Goal: Transaction & Acquisition: Purchase product/service

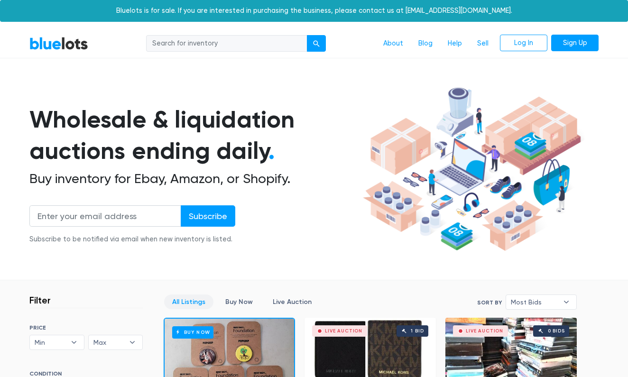
click at [599, 41] on div "BlueLots About Blog Help Sell Log In Sign Up" at bounding box center [313, 44] width 583 height 18
click at [567, 42] on link "Sign Up" at bounding box center [574, 43] width 47 height 17
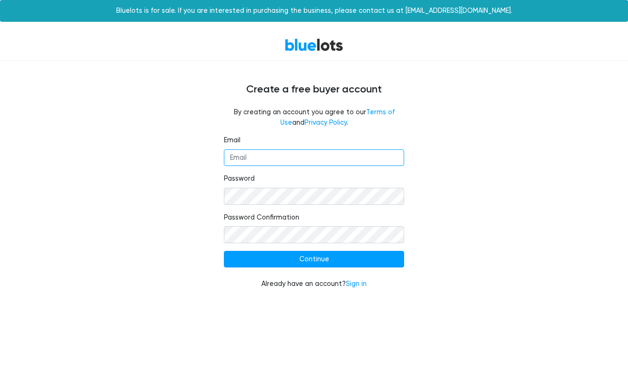
click at [360, 149] on input "Email" at bounding box center [314, 157] width 180 height 17
type input "coach.fitz@icloud.com"
click at [359, 184] on fieldset "Password" at bounding box center [314, 189] width 180 height 31
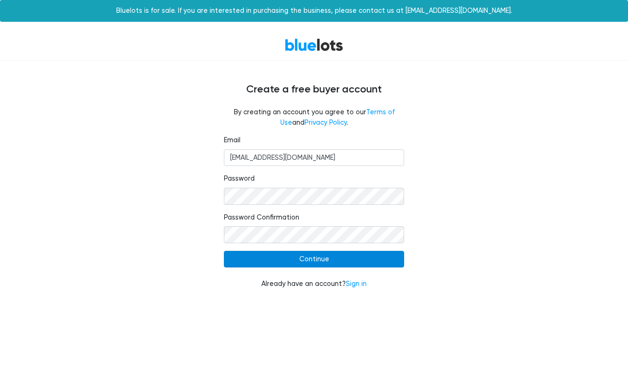
click at [352, 251] on input "Continue" at bounding box center [314, 259] width 180 height 17
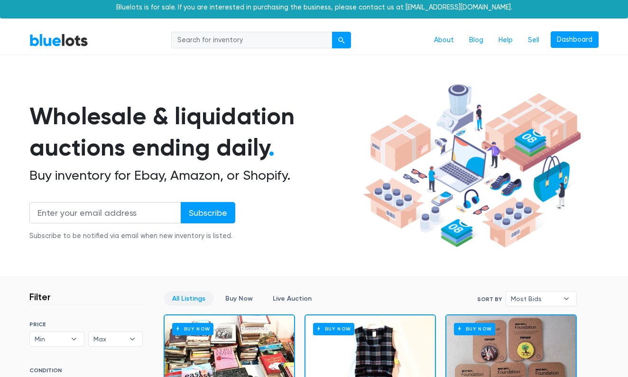
scroll to position [6, 0]
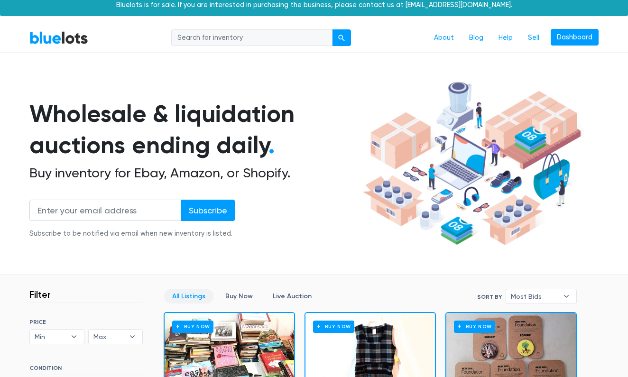
click at [303, 37] on input "search" at bounding box center [251, 37] width 161 height 17
type input "electronics"
click at [343, 37] on button "submit" at bounding box center [341, 37] width 19 height 17
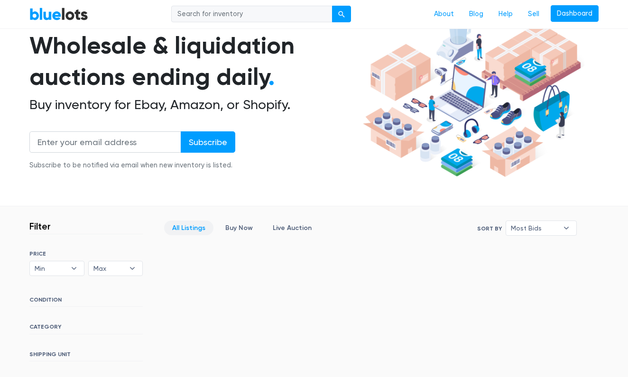
scroll to position [1, 0]
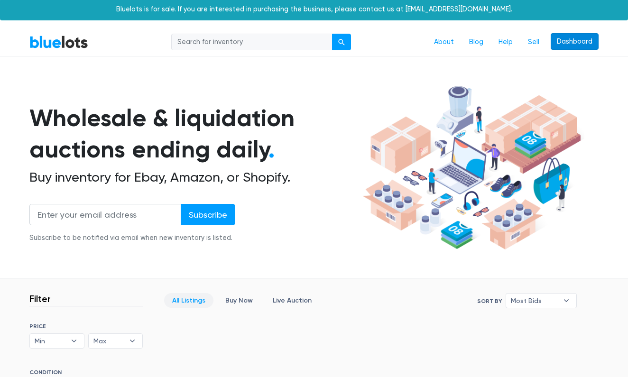
click at [579, 35] on link "Dashboard" at bounding box center [574, 41] width 48 height 17
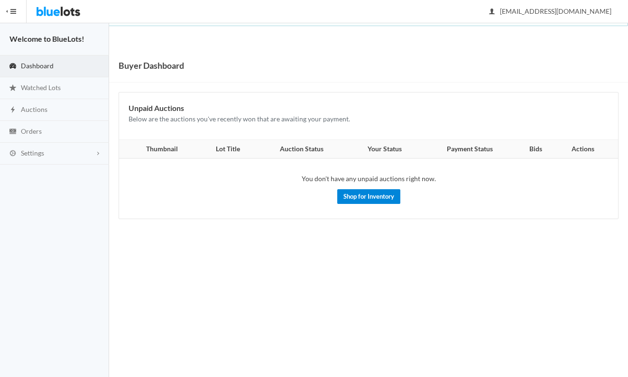
click at [384, 191] on link "Shop for Inventory" at bounding box center [368, 196] width 63 height 15
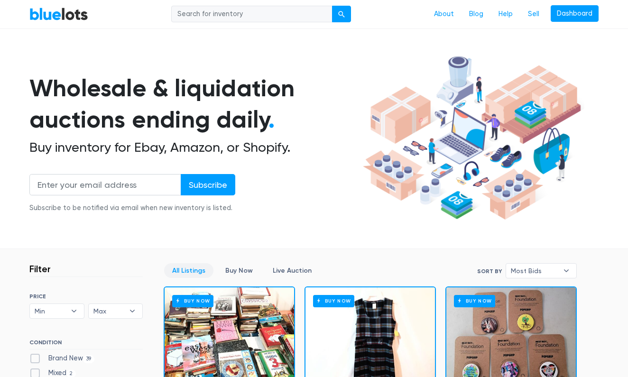
scroll to position [138, 0]
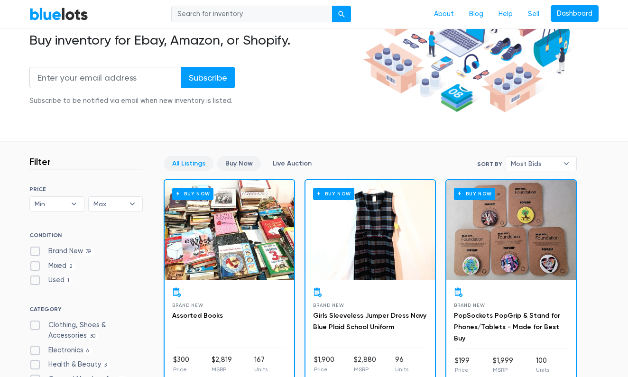
click at [237, 161] on link "Buy Now" at bounding box center [239, 163] width 44 height 15
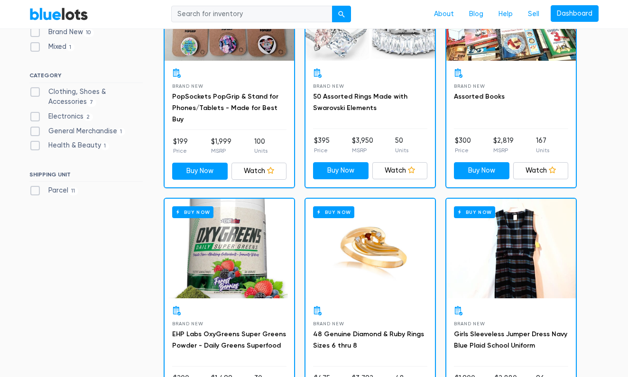
scroll to position [355, 0]
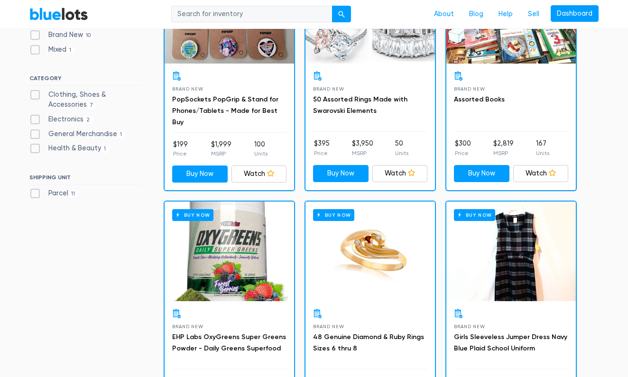
click at [37, 119] on label "Electronics 2" at bounding box center [61, 119] width 64 height 10
click at [36, 119] on input "Electronics 2" at bounding box center [32, 117] width 6 height 6
click at [37, 119] on label "Electronics 2" at bounding box center [61, 119] width 64 height 10
click at [36, 119] on input "Electronics 2" at bounding box center [32, 117] width 6 height 6
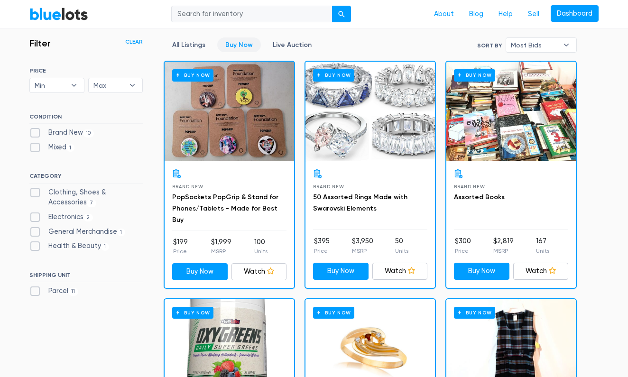
scroll to position [257, 0]
click at [35, 213] on label "Electronics 2" at bounding box center [61, 217] width 64 height 10
click at [35, 213] on input "Electronics 2" at bounding box center [32, 215] width 6 height 6
checkbox input "true"
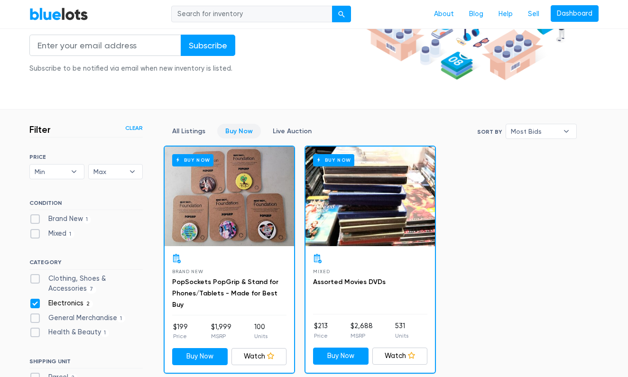
scroll to position [172, 0]
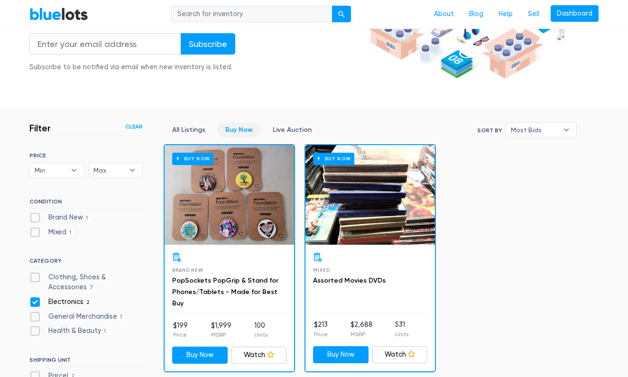
click at [39, 305] on div "Electronics 2" at bounding box center [85, 304] width 113 height 14
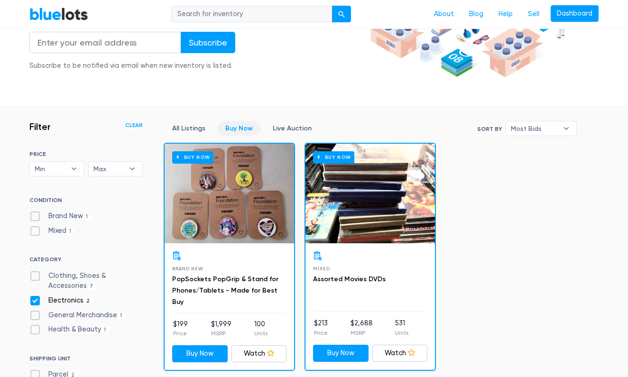
click at [34, 302] on label "Electronics 2" at bounding box center [61, 300] width 64 height 10
click at [34, 302] on input "Electronics 2" at bounding box center [32, 298] width 6 height 6
checkbox input "false"
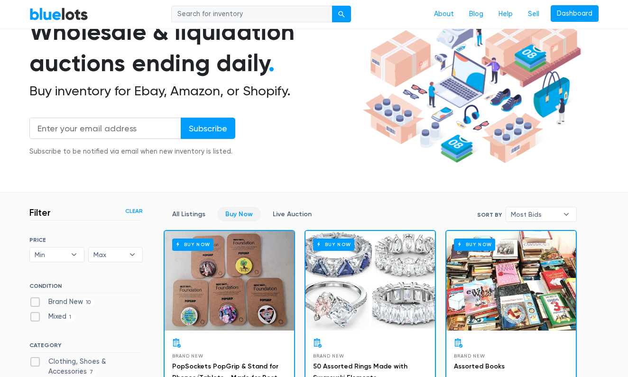
scroll to position [18, 0]
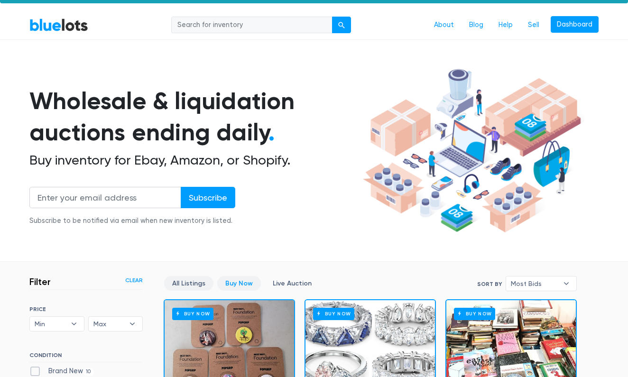
click at [190, 286] on link "All Listings" at bounding box center [188, 283] width 49 height 15
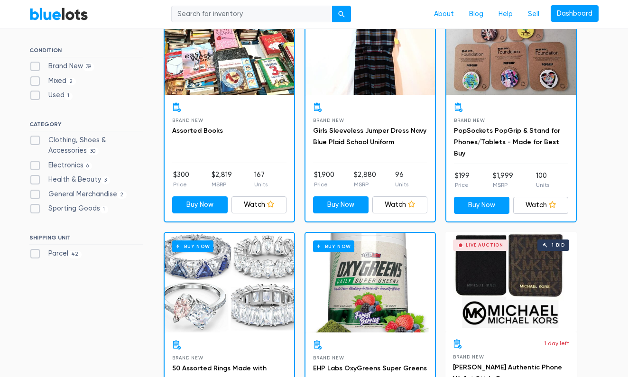
scroll to position [324, 0]
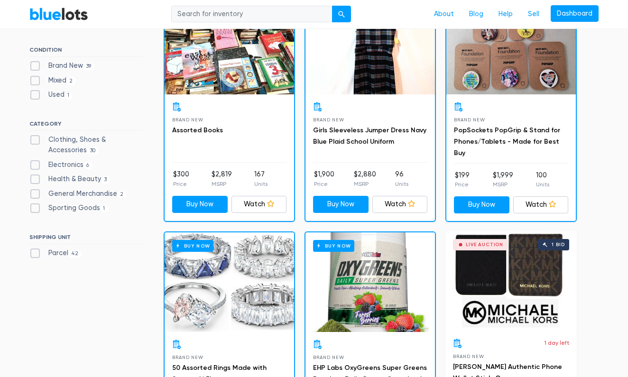
click at [35, 162] on label "Electronics 6" at bounding box center [60, 165] width 63 height 10
click at [35, 162] on input "Electronics 6" at bounding box center [32, 163] width 6 height 6
checkbox input "true"
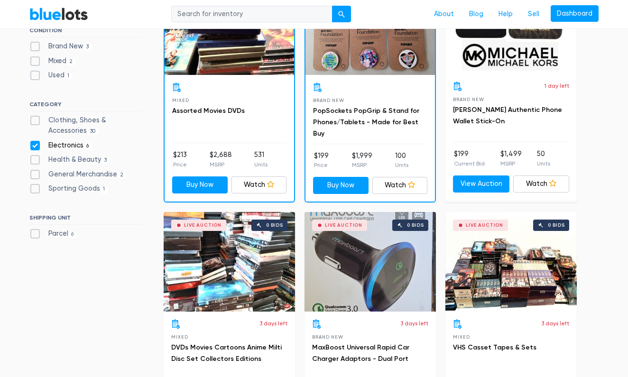
scroll to position [340, 0]
